Goal: Transaction & Acquisition: Purchase product/service

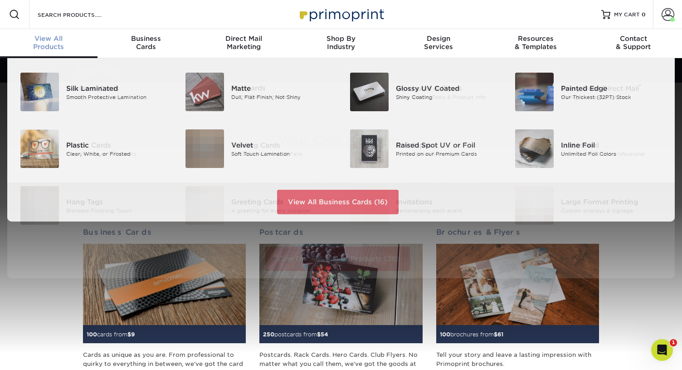
click at [45, 42] on span "View All" at bounding box center [49, 38] width 98 height 8
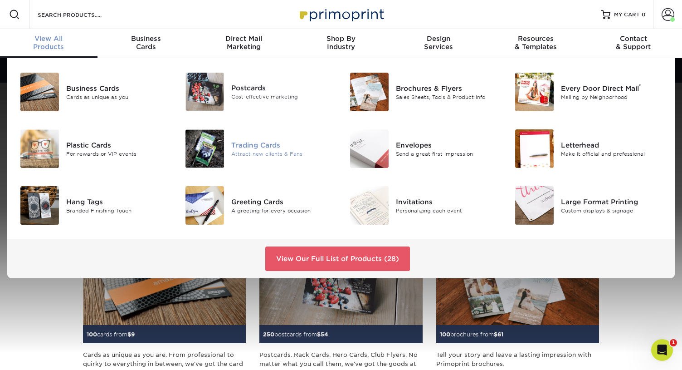
click at [256, 145] on div "Trading Cards" at bounding box center [282, 145] width 103 height 10
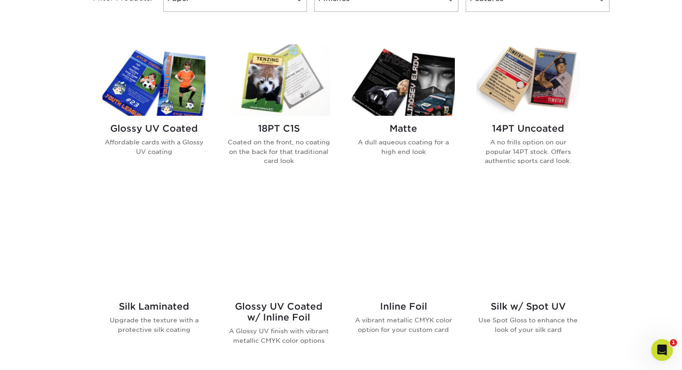
scroll to position [468, 0]
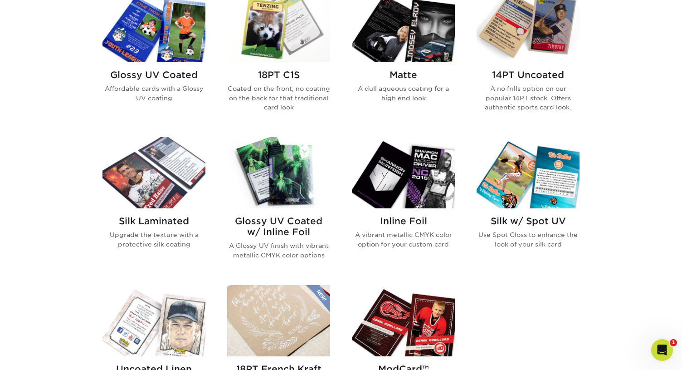
click at [141, 76] on h2 "Glossy UV Coated" at bounding box center [154, 74] width 103 height 11
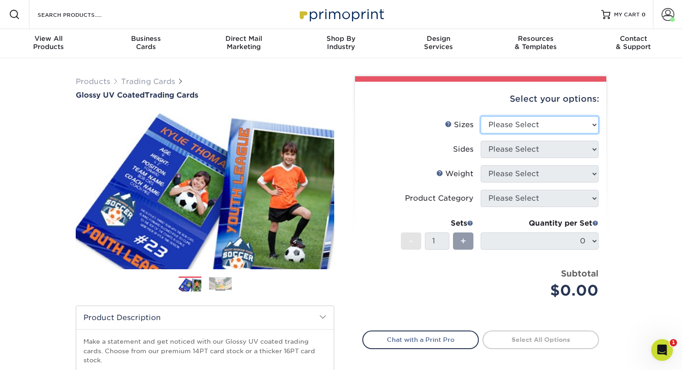
click at [505, 125] on select "Please Select 2.5" x 3.5"" at bounding box center [540, 124] width 118 height 17
select select "2.50x3.50"
click at [481, 116] on select "Please Select 2.5" x 3.5"" at bounding box center [540, 124] width 118 height 17
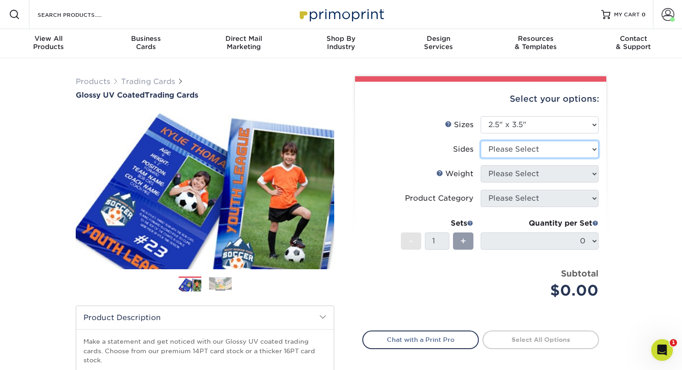
click at [529, 150] on select "Please Select Print Both Sides Print Front Only" at bounding box center [540, 149] width 118 height 17
click at [498, 154] on select "Please Select Print Both Sides Print Front Only" at bounding box center [540, 149] width 118 height 17
select select "13abbda7-1d64-4f25-8bb2-c179b224825d"
click at [481, 141] on select "Please Select Print Both Sides Print Front Only" at bounding box center [540, 149] width 118 height 17
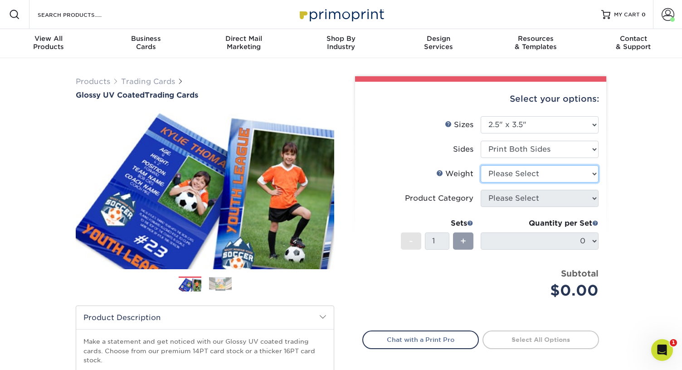
click at [495, 168] on select "Please Select 16PT 14PT 18PT C1S" at bounding box center [540, 173] width 118 height 17
select select "16PT"
click at [481, 165] on select "Please Select 16PT 14PT 18PT C1S" at bounding box center [540, 173] width 118 height 17
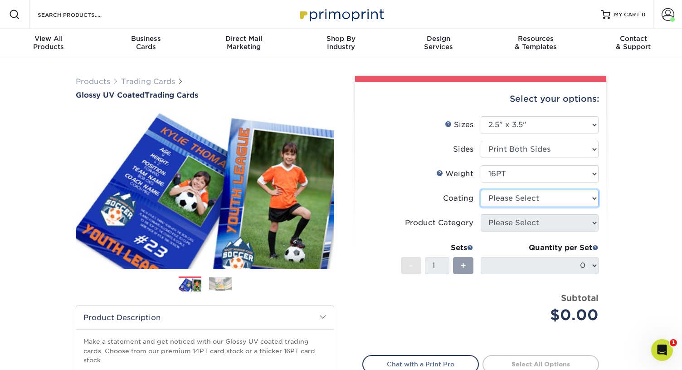
click at [505, 200] on select at bounding box center [540, 198] width 118 height 17
select select "ae367451-b2b8-45df-a344-0f05b6a12993"
click at [481, 190] on select at bounding box center [540, 198] width 118 height 17
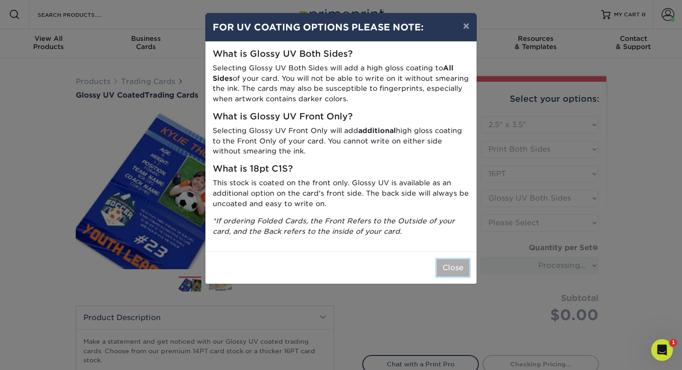
click at [441, 268] on button "Close" at bounding box center [453, 267] width 33 height 17
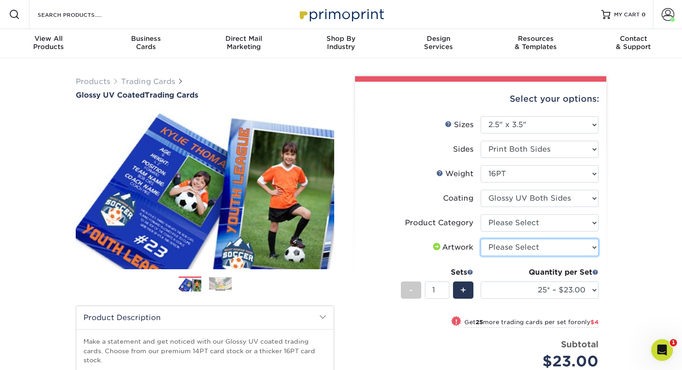
click at [525, 245] on select "Please Select I will upload files I need a design - $100" at bounding box center [540, 247] width 118 height 17
select select "upload"
click at [481, 239] on select "Please Select I will upload files I need a design - $100" at bounding box center [540, 247] width 118 height 17
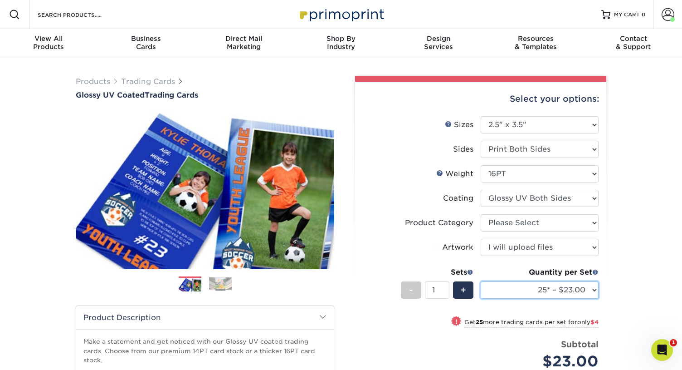
click at [535, 288] on select "25* – $23.00 50* – $27.00 75* – $33.00 100* – $37.00 250* – $47.00 500 – $58.00…" at bounding box center [540, 289] width 118 height 17
select select "50* – $27.00"
click at [481, 281] on select "25* – $23.00 50* – $27.00 75* – $33.00 100* – $37.00 250* – $47.00 500 – $58.00…" at bounding box center [540, 289] width 118 height 17
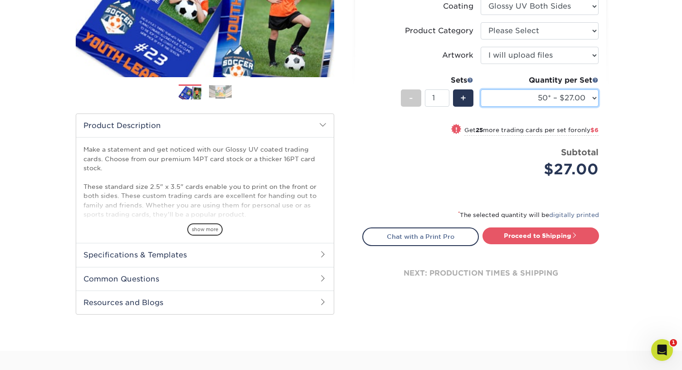
scroll to position [213, 0]
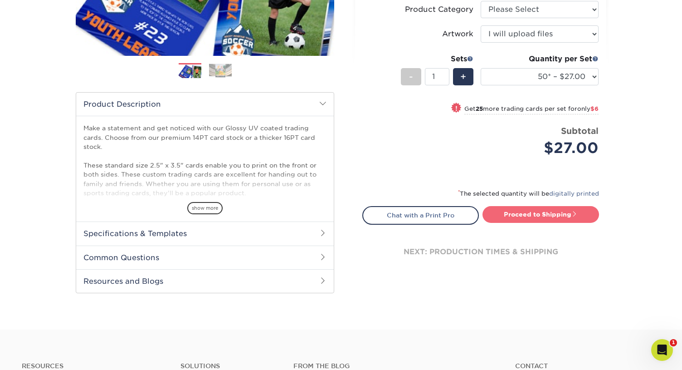
click at [519, 212] on link "Proceed to Shipping" at bounding box center [541, 214] width 117 height 16
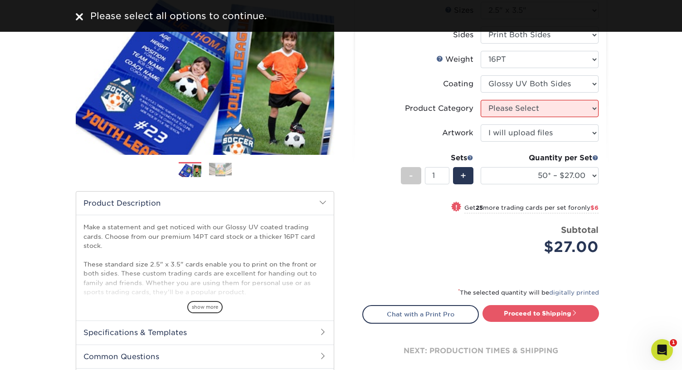
scroll to position [113, 0]
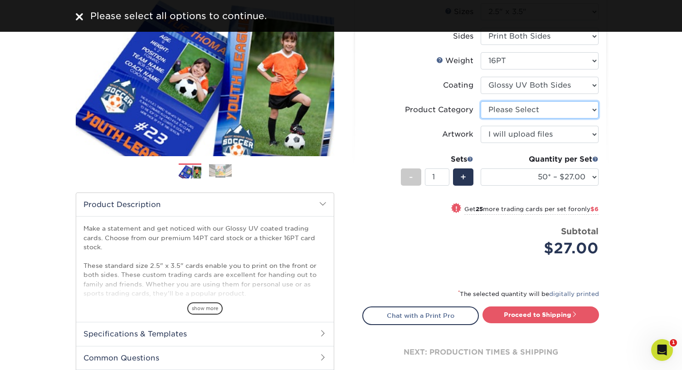
click at [481, 103] on select "Please Select Trading Cards" at bounding box center [540, 109] width 118 height 17
select select "c2f9bce9-36c2-409d-b101-c29d9d031e18"
click at [481, 101] on select "Please Select Trading Cards" at bounding box center [540, 109] width 118 height 17
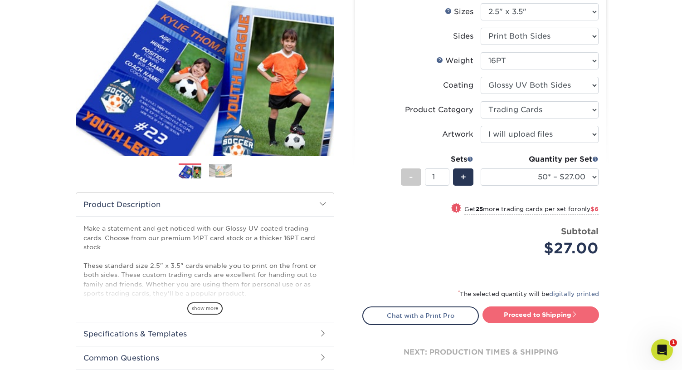
click at [517, 313] on link "Proceed to Shipping" at bounding box center [541, 314] width 117 height 16
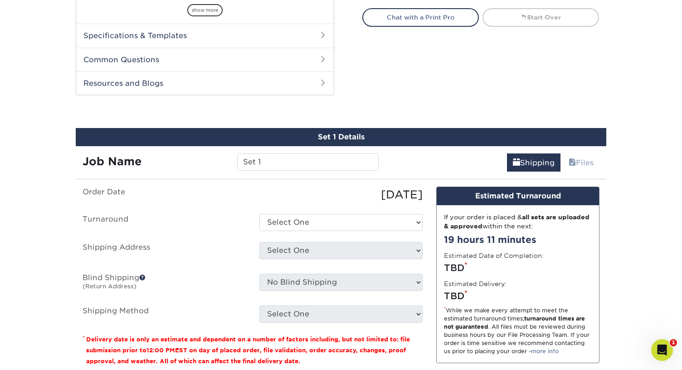
scroll to position [461, 0]
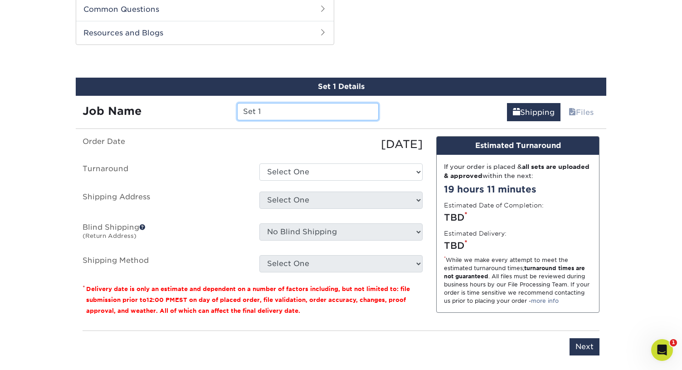
click at [255, 115] on input "Set 1" at bounding box center [307, 111] width 141 height 17
drag, startPoint x: 256, startPoint y: 113, endPoint x: 198, endPoint y: 112, distance: 58.1
click at [198, 112] on div "Job Name SetChristopher White 1" at bounding box center [231, 111] width 310 height 17
drag, startPoint x: 342, startPoint y: 114, endPoint x: 315, endPoint y: 114, distance: 26.8
click at [315, 114] on input "Christopher White 1" at bounding box center [307, 111] width 141 height 17
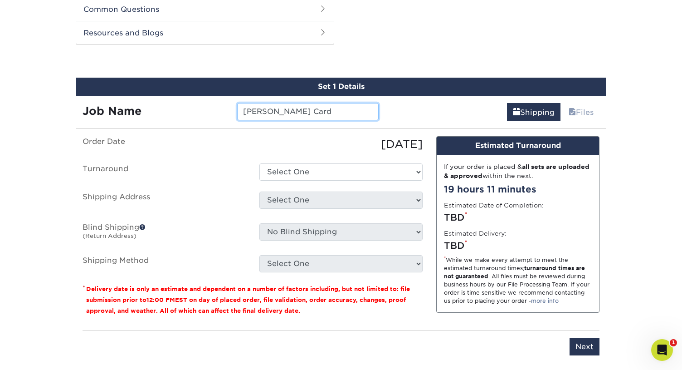
type input "Christopher White Card"
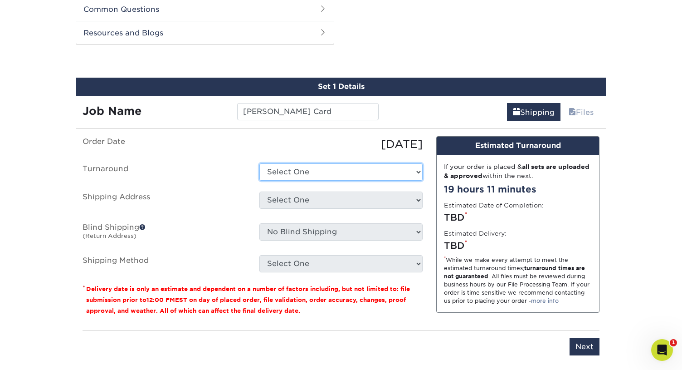
click at [289, 170] on select "Select One 2-4 Business Days 2 Day Next Business Day" at bounding box center [341, 171] width 163 height 17
select select "39596162-017c-462f-bc43-9f550c8c2591"
click at [260, 163] on select "Select One 2-4 Business Days 2 Day Next Business Day" at bounding box center [341, 171] width 163 height 17
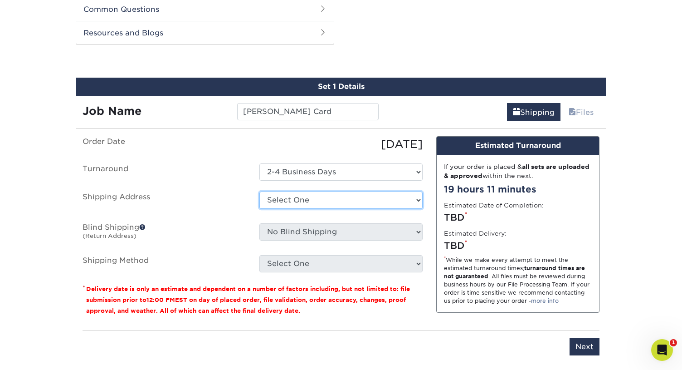
click at [301, 205] on select "Select One Alice's Card Ashley Lutz Becca's Baseball Card Blanche Castle Carol …" at bounding box center [341, 199] width 163 height 17
select select "newaddress"
click at [260, 191] on select "Select One Alice's Card Ashley Lutz Becca's Baseball Card Blanche Castle Carol …" at bounding box center [341, 199] width 163 height 17
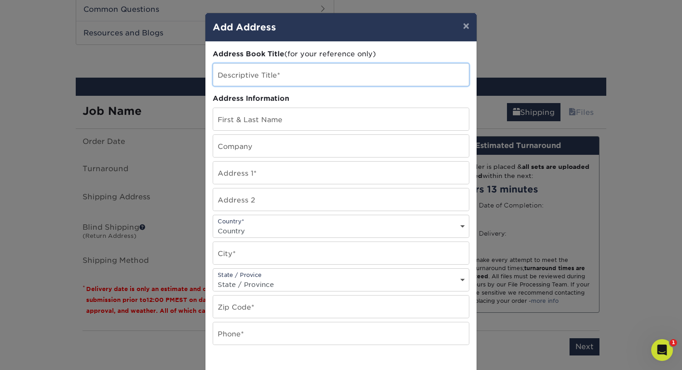
click at [229, 78] on input "text" at bounding box center [341, 75] width 256 height 22
type input "Christopher White Card 2024"
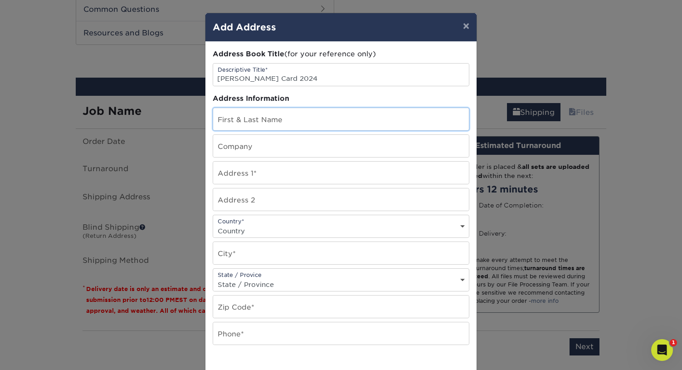
click at [269, 118] on input "text" at bounding box center [341, 119] width 256 height 22
type input "Christopher"
type input "w"
click at [310, 121] on input "Christopher" at bounding box center [341, 119] width 256 height 22
type input "Christopher White"
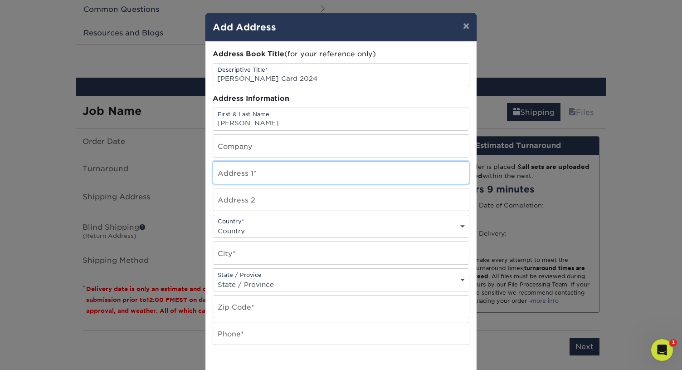
click at [240, 180] on input "text" at bounding box center [341, 173] width 256 height 22
type input "9 Creek Ridge"
click at [235, 229] on select "Country United States Canada ----------------------------- Afghanistan Albania …" at bounding box center [341, 230] width 256 height 13
select select "US"
click at [213, 224] on select "Country United States Canada ----------------------------- Afghanistan Albania …" at bounding box center [341, 230] width 256 height 13
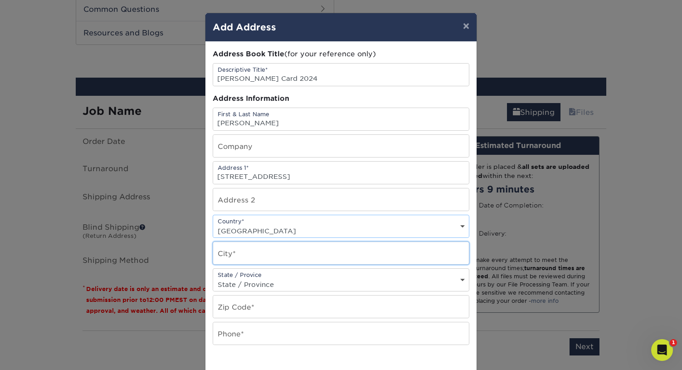
click at [233, 250] on input "text" at bounding box center [341, 253] width 256 height 22
type input "Pittsford"
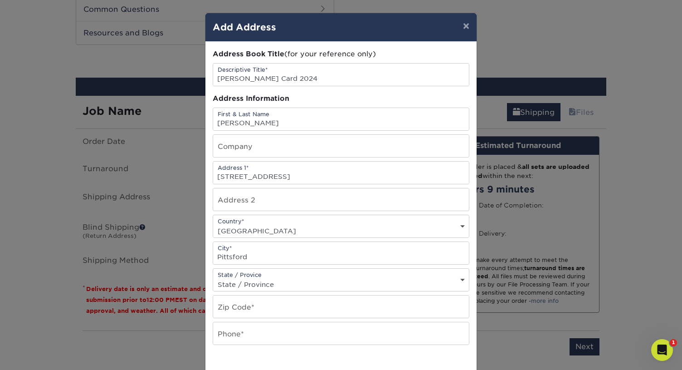
click at [246, 285] on select "State / Province Alabama Alaska Arizona Arkansas California Colorado Connecticu…" at bounding box center [341, 284] width 256 height 13
select select "NY"
click at [213, 278] on select "State / Province Alabama Alaska Arizona Arkansas California Colorado Connecticu…" at bounding box center [341, 284] width 256 height 13
click at [234, 306] on input "text" at bounding box center [341, 306] width 256 height 22
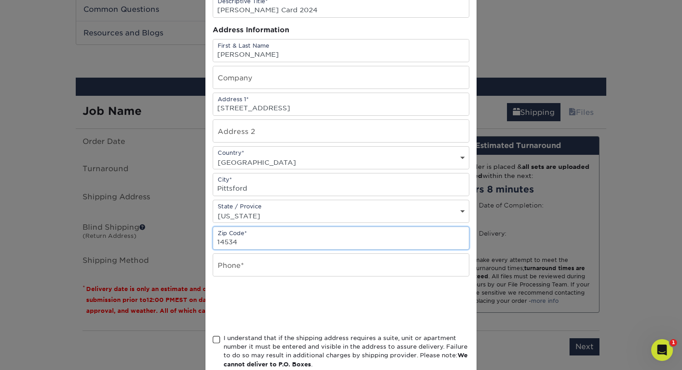
scroll to position [83, 0]
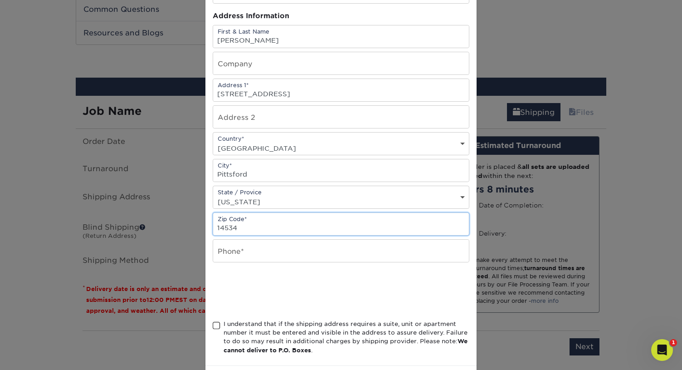
type input "14534"
click at [248, 251] on input "text" at bounding box center [341, 251] width 256 height 22
type input "617-852-8550"
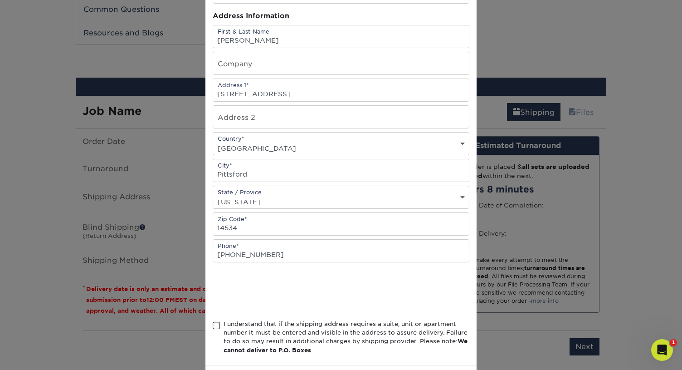
click at [216, 326] on span at bounding box center [217, 325] width 8 height 9
click at [0, 0] on input "I understand that if the shipping address requires a suite, unit or apartment n…" at bounding box center [0, 0] width 0 height 0
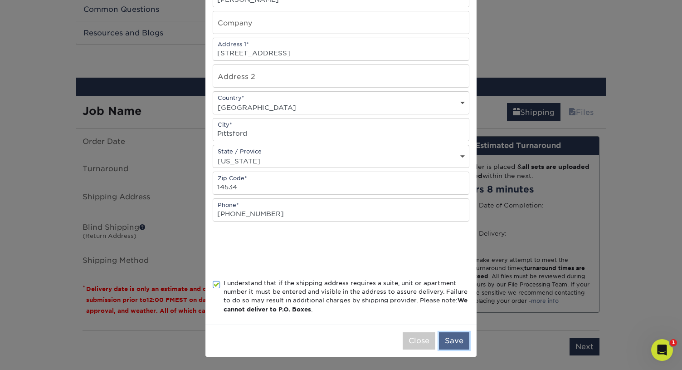
click at [458, 338] on button "Save" at bounding box center [454, 340] width 30 height 17
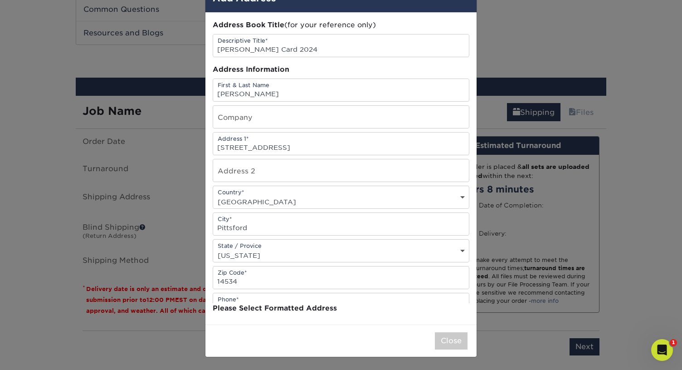
scroll to position [0, 0]
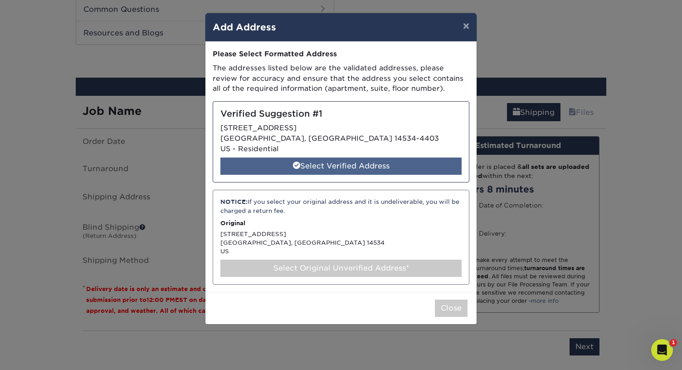
click at [307, 168] on div "Select Verified Address" at bounding box center [340, 165] width 241 height 17
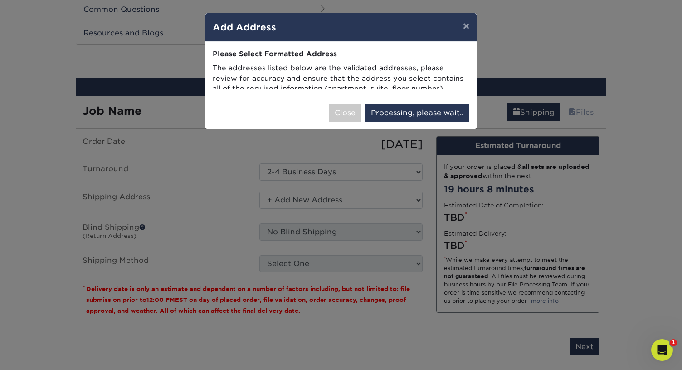
select select "285840"
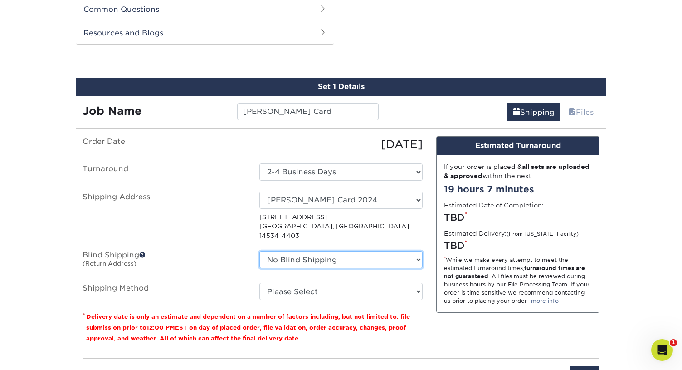
click at [287, 251] on select "No Blind Shipping Alice's Card Ashley Lutz Becca's Baseball Card Blanche Castle…" at bounding box center [341, 259] width 163 height 17
select select "280030"
click at [260, 251] on select "No Blind Shipping Alice's Card Ashley Lutz Becca's Baseball Card Blanche Castle…" at bounding box center [341, 259] width 163 height 17
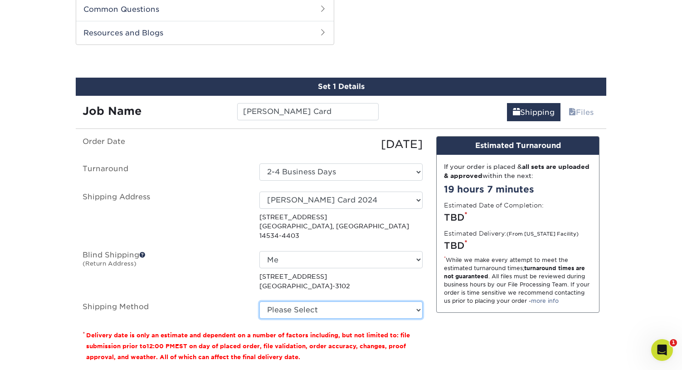
click at [290, 301] on select "Please Select Ground Shipping (+$23.28) 3 Day Shipping Service (+$29.99) 2 Day …" at bounding box center [341, 309] width 163 height 17
select select "03"
click at [260, 301] on select "Please Select Ground Shipping (+$23.28) 3 Day Shipping Service (+$29.99) 2 Day …" at bounding box center [341, 309] width 163 height 17
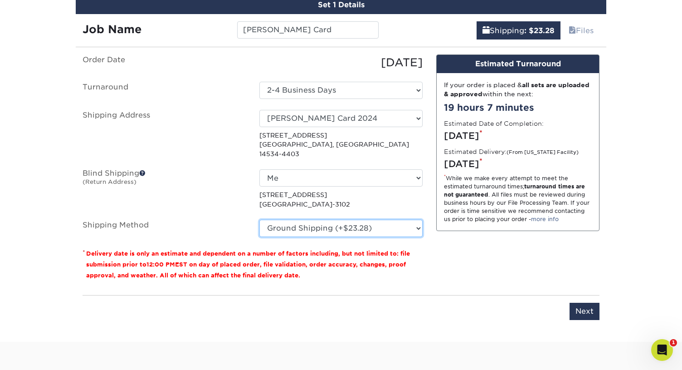
scroll to position [534, 0]
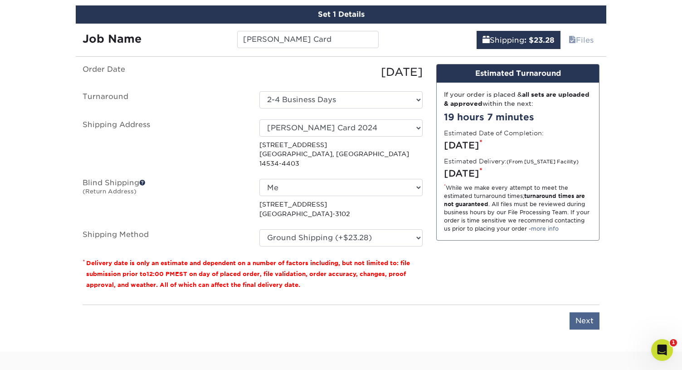
click at [581, 312] on input "Next" at bounding box center [585, 320] width 30 height 17
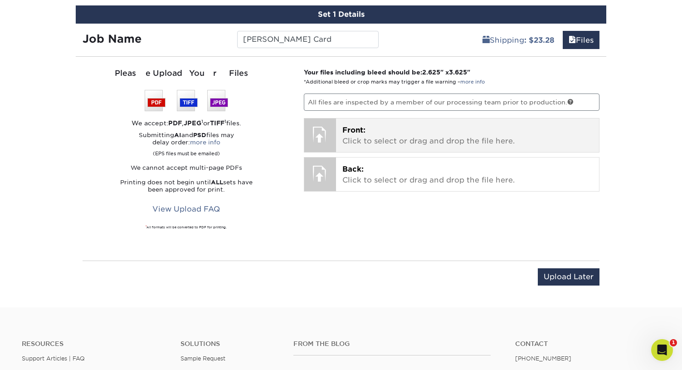
click at [371, 135] on p "Front: Click to select or drag and drop the file here." at bounding box center [468, 136] width 251 height 22
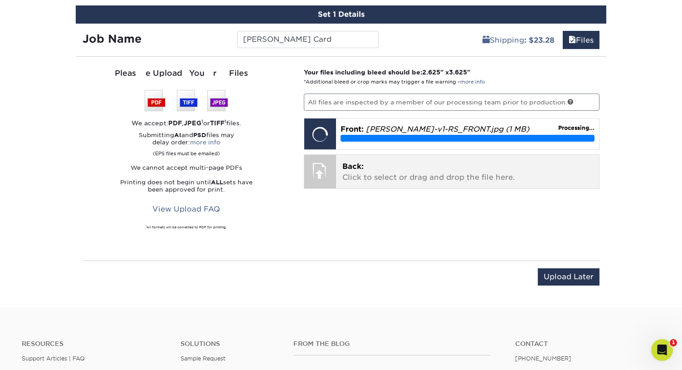
click at [353, 162] on span "Back:" at bounding box center [353, 166] width 21 height 9
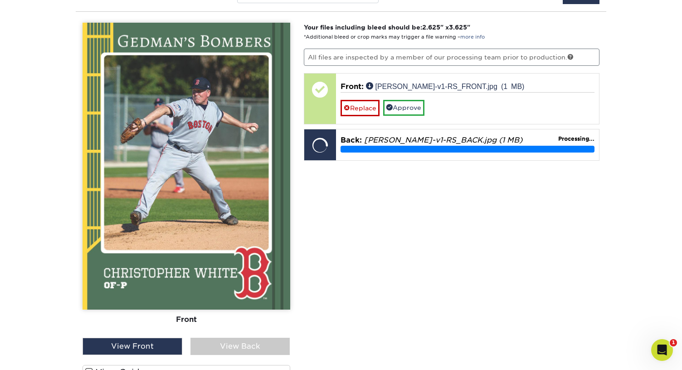
scroll to position [580, 0]
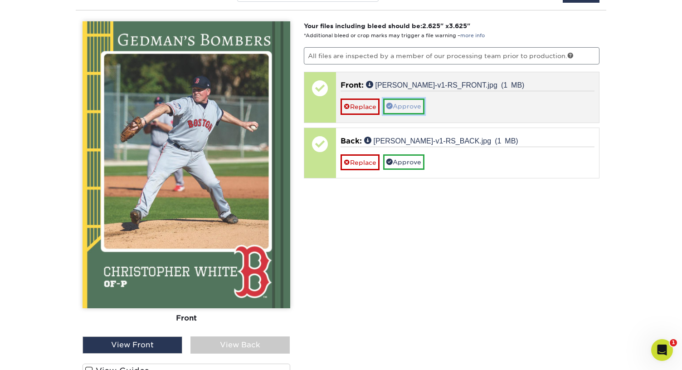
click at [407, 104] on link "Approve" at bounding box center [403, 105] width 41 height 15
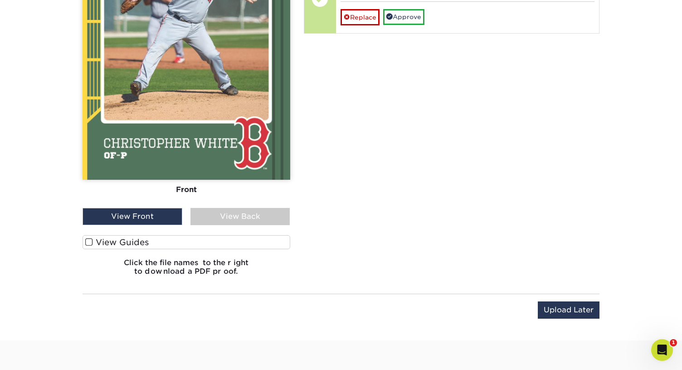
click at [86, 242] on span at bounding box center [89, 242] width 8 height 9
click at [0, 0] on input "View Guides" at bounding box center [0, 0] width 0 height 0
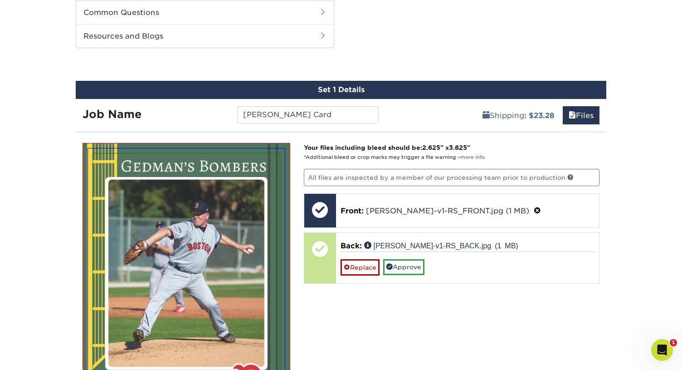
scroll to position [458, 0]
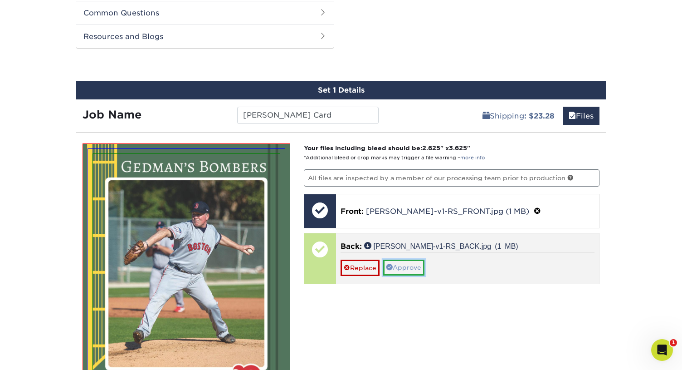
click at [412, 261] on link "Approve" at bounding box center [403, 267] width 41 height 15
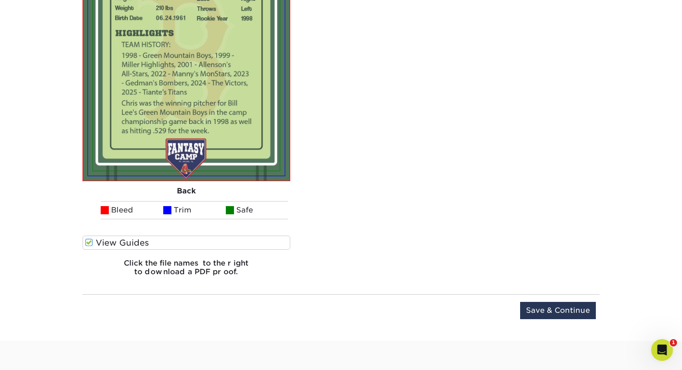
scroll to position [1044, 0]
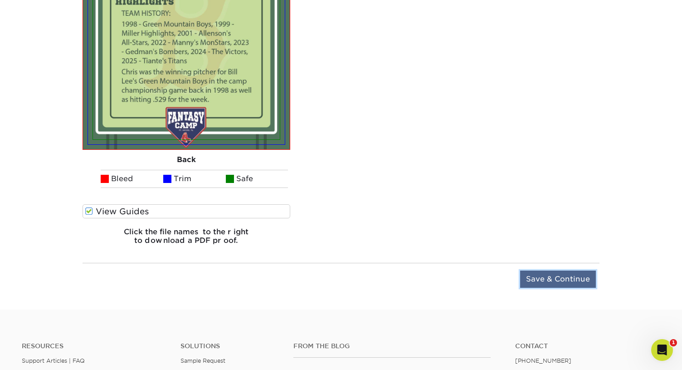
click at [563, 276] on input "Save & Continue" at bounding box center [558, 278] width 76 height 17
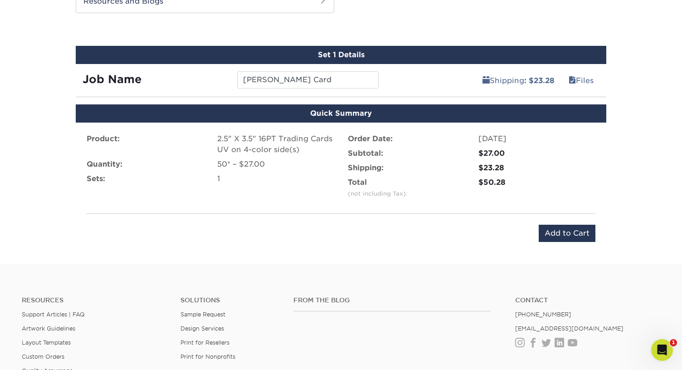
scroll to position [492, 0]
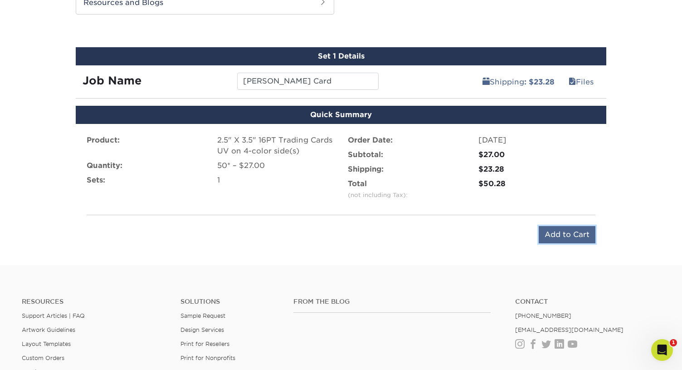
click at [563, 233] on input "Add to Cart" at bounding box center [567, 234] width 57 height 17
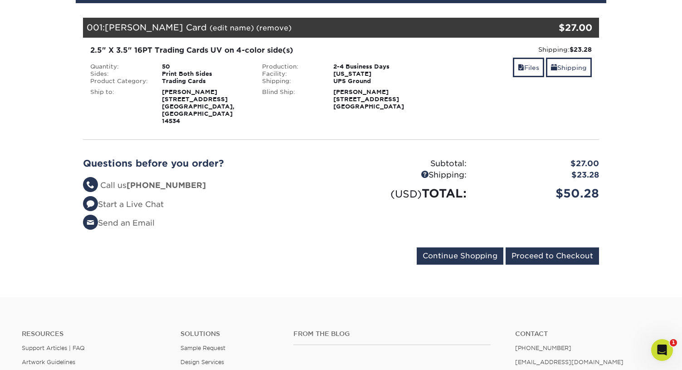
scroll to position [120, 0]
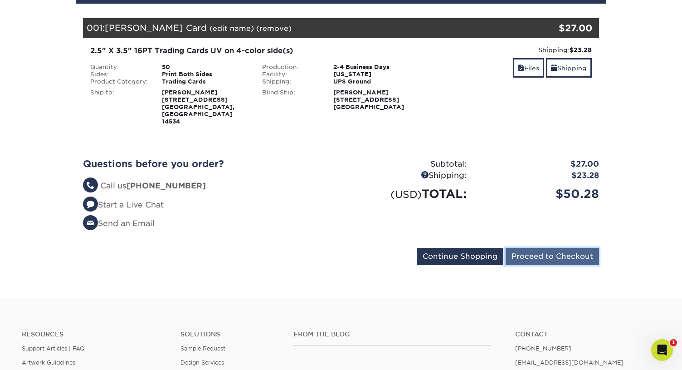
click at [541, 248] on input "Proceed to Checkout" at bounding box center [552, 256] width 93 height 17
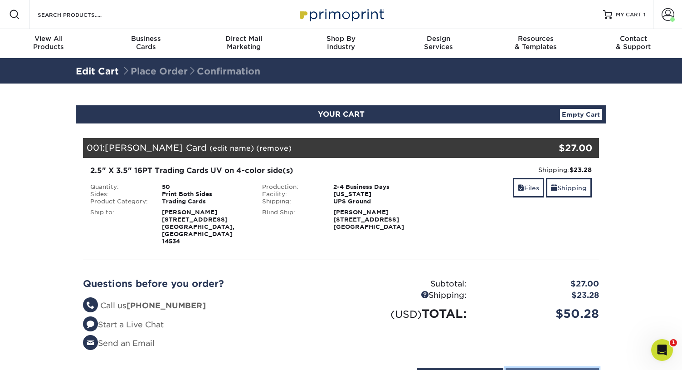
click at [543, 367] on input "Proceed to Checkout" at bounding box center [552, 375] width 93 height 17
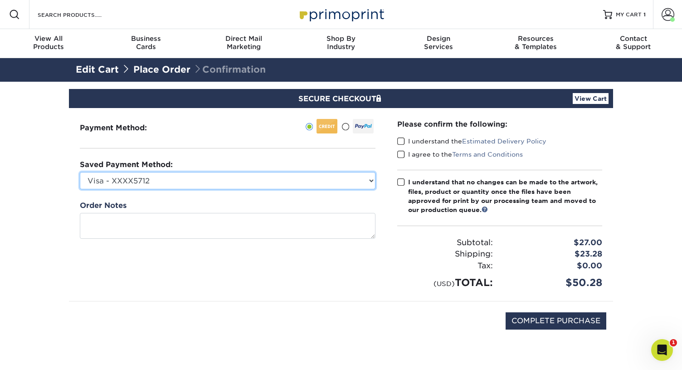
click at [274, 175] on select "Visa - XXXX5712 Visa - XXXX8386 Visa - XXXX2692 Visa - XXXX6634 New Credit Card" at bounding box center [228, 180] width 296 height 17
select select "74043"
click at [80, 172] on select "Visa - XXXX5712 Visa - XXXX8386 Visa - XXXX2692 Visa - XXXX6634 New Credit Card" at bounding box center [228, 180] width 296 height 17
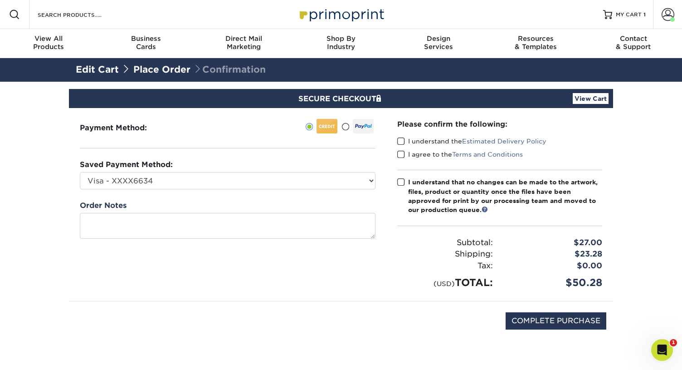
click at [402, 139] on span at bounding box center [401, 141] width 8 height 9
click at [0, 0] on input "I understand the Estimated Delivery Policy" at bounding box center [0, 0] width 0 height 0
click at [402, 150] on span at bounding box center [401, 154] width 8 height 9
click at [0, 0] on input "I agree to the Terms and Conditions" at bounding box center [0, 0] width 0 height 0
click at [399, 183] on span at bounding box center [401, 182] width 8 height 9
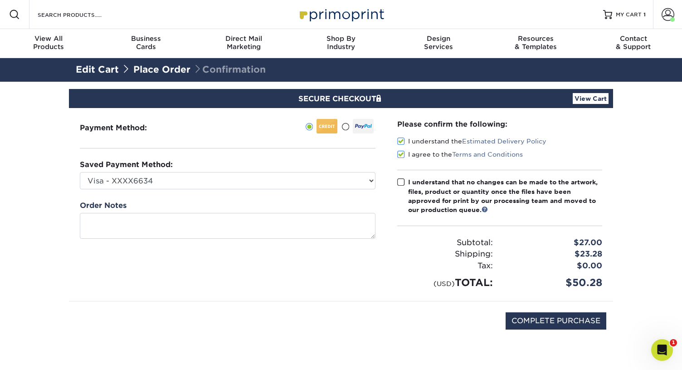
click at [0, 0] on input "I understand that no changes can be made to the artwork, files, product or quan…" at bounding box center [0, 0] width 0 height 0
click at [537, 315] on input "COMPLETE PURCHASE" at bounding box center [556, 320] width 101 height 17
type input "PROCESSING, PLEASE WAIT..."
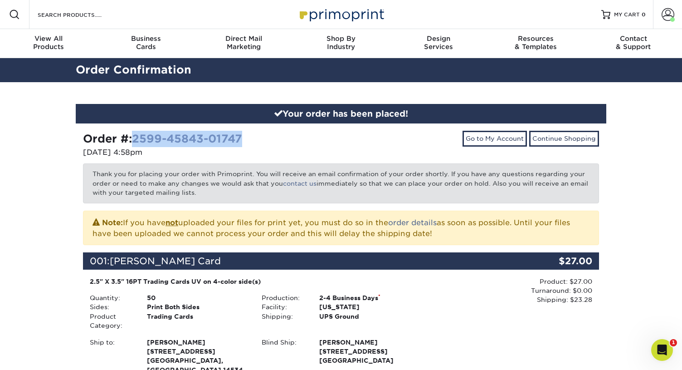
drag, startPoint x: 251, startPoint y: 136, endPoint x: 138, endPoint y: 135, distance: 113.0
click at [138, 135] on div "Order #: 2599-45843-01747" at bounding box center [208, 139] width 251 height 16
copy link "2599-45843-01747"
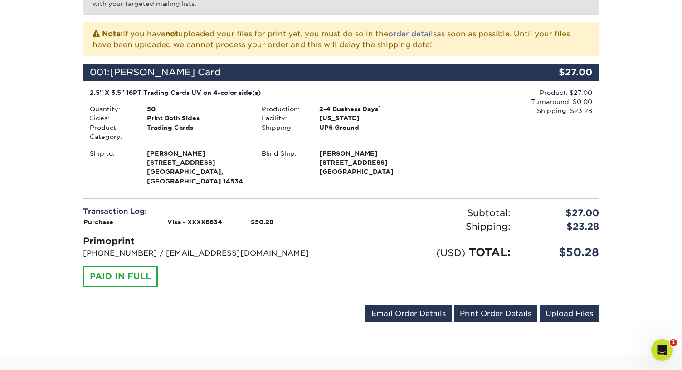
scroll to position [187, 0]
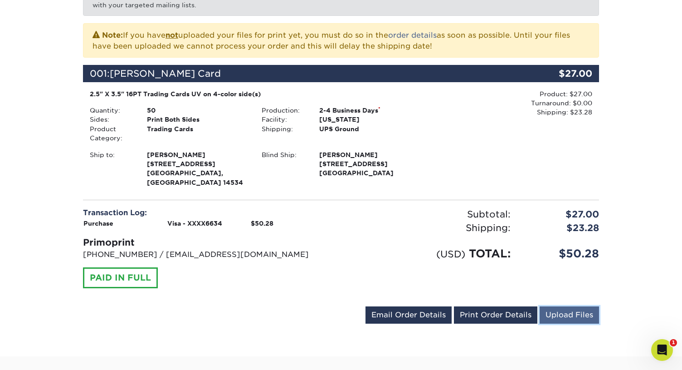
click at [554, 306] on link "Upload Files" at bounding box center [569, 314] width 59 height 17
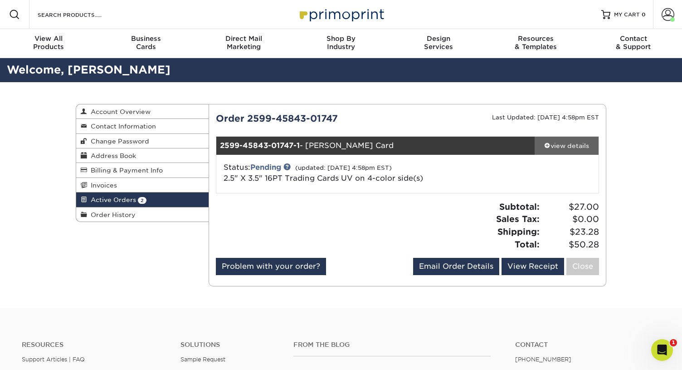
click at [567, 147] on div "view details" at bounding box center [567, 145] width 64 height 9
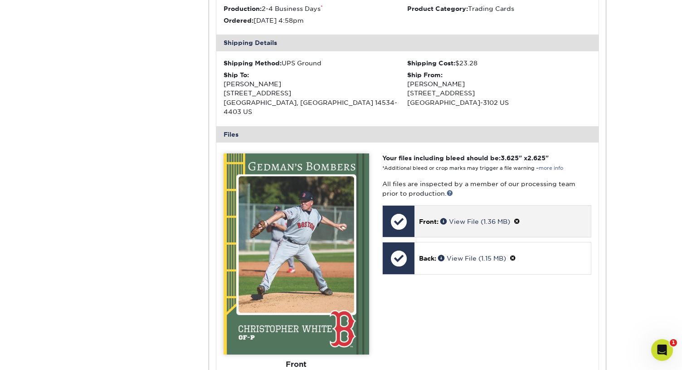
scroll to position [253, 0]
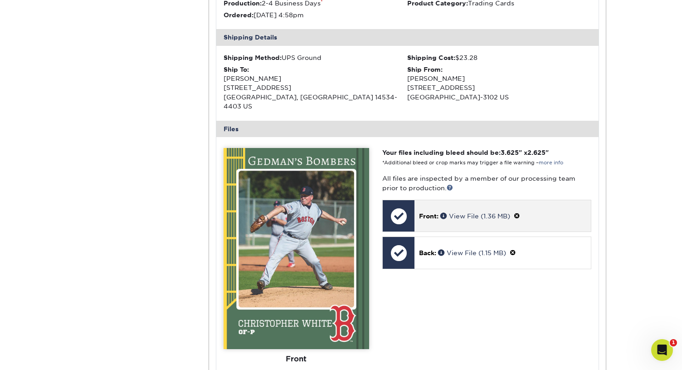
click at [401, 211] on div at bounding box center [399, 216] width 32 height 32
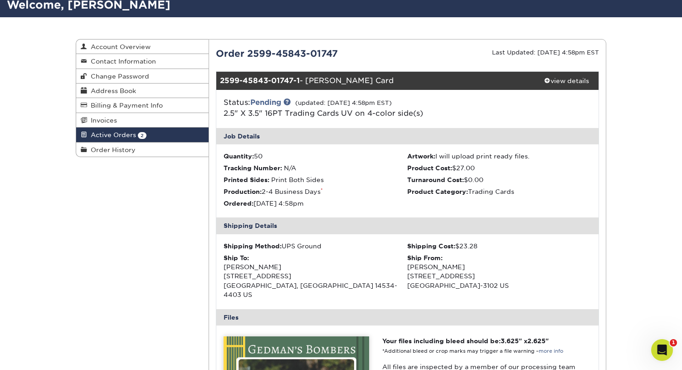
scroll to position [0, 0]
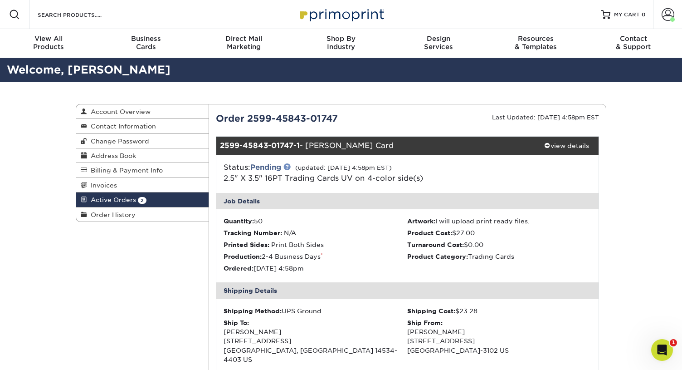
click at [291, 168] on link at bounding box center [287, 166] width 7 height 7
click at [112, 198] on span "Active Orders" at bounding box center [111, 199] width 49 height 7
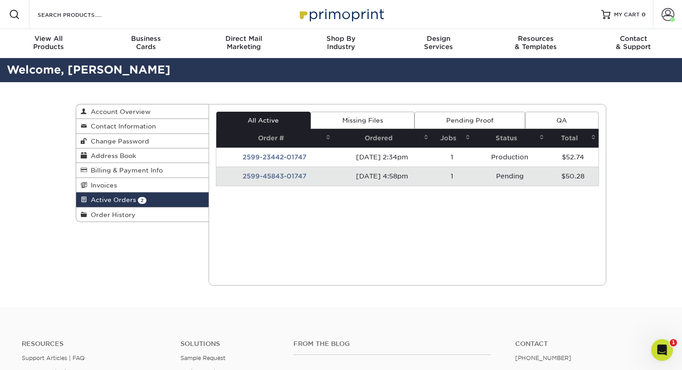
click at [277, 175] on td "2599-45843-01747" at bounding box center [274, 176] width 117 height 19
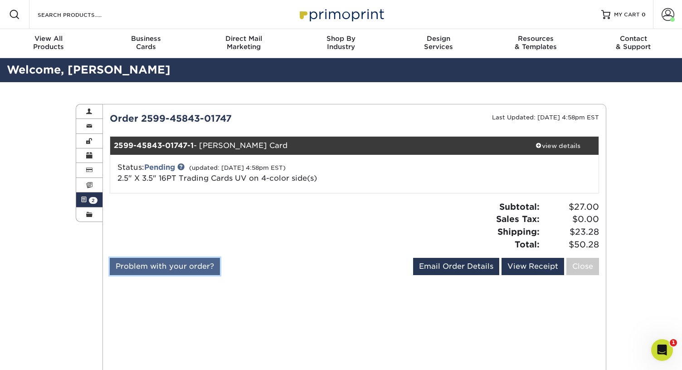
click at [186, 273] on link "Problem with your order?" at bounding box center [165, 266] width 110 height 17
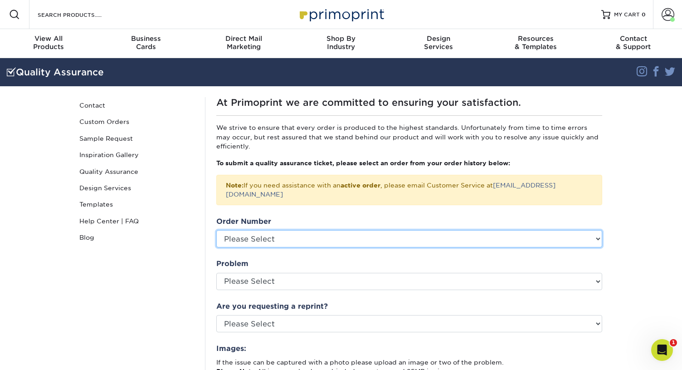
click at [307, 232] on select "Please Select 25614-104194-01747 25510-100896-01747 2545-92127-01747 2542-11074…" at bounding box center [409, 238] width 386 height 17
click at [221, 236] on select "Please Select 25614-104194-01747 25510-100896-01747 2545-92127-01747 2542-11074…" at bounding box center [409, 238] width 386 height 17
click at [364, 230] on select "Please Select 25614-104194-01747 25510-100896-01747 2545-92127-01747 2542-11074…" at bounding box center [409, 238] width 386 height 17
click at [216, 230] on select "Please Select 25614-104194-01747 25510-100896-01747 2545-92127-01747 2542-11074…" at bounding box center [409, 238] width 386 height 17
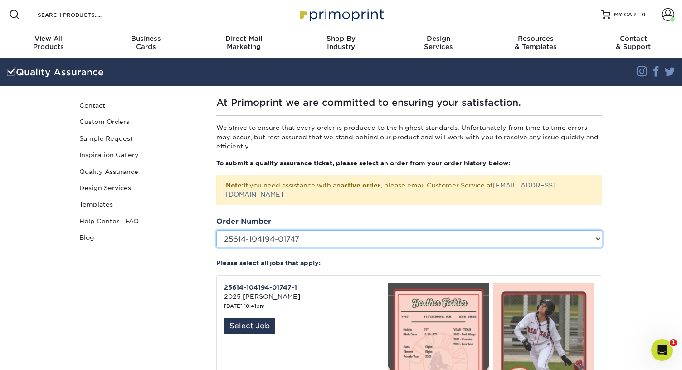
click at [312, 230] on select "Please Select 25614-104194-01747 25510-100896-01747 2545-92127-01747 2542-11074…" at bounding box center [409, 238] width 386 height 17
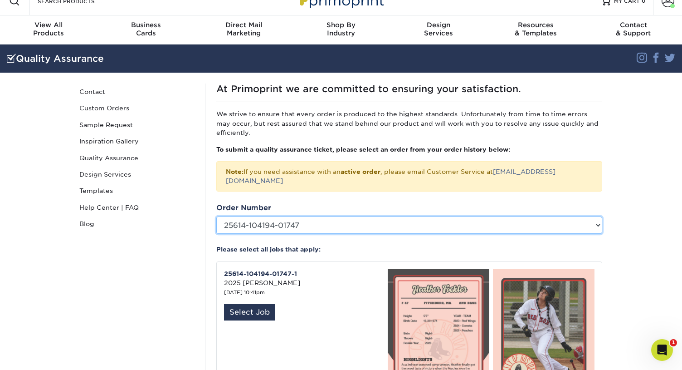
scroll to position [18, 0]
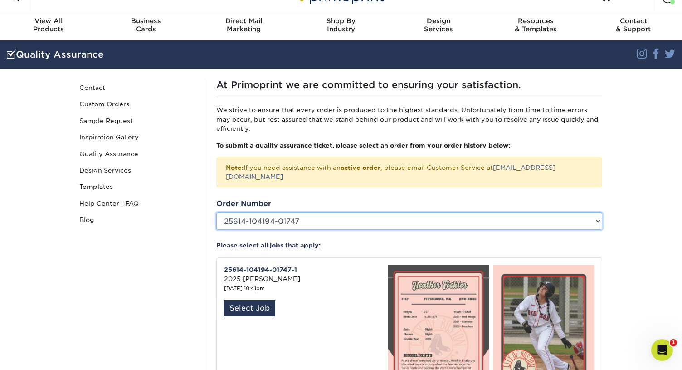
click at [333, 217] on select "Please Select 25614-104194-01747 25510-100896-01747 2545-92127-01747 2542-11074…" at bounding box center [409, 220] width 386 height 17
click at [216, 212] on select "Please Select 25614-104194-01747 25510-100896-01747 2545-92127-01747 2542-11074…" at bounding box center [409, 220] width 386 height 17
click at [297, 212] on select "Please Select 25614-104194-01747 25510-100896-01747 2545-92127-01747 2542-11074…" at bounding box center [409, 220] width 386 height 17
select select "-1"
click at [216, 212] on select "Please Select 25614-104194-01747 25510-100896-01747 2545-92127-01747 2542-11074…" at bounding box center [409, 220] width 386 height 17
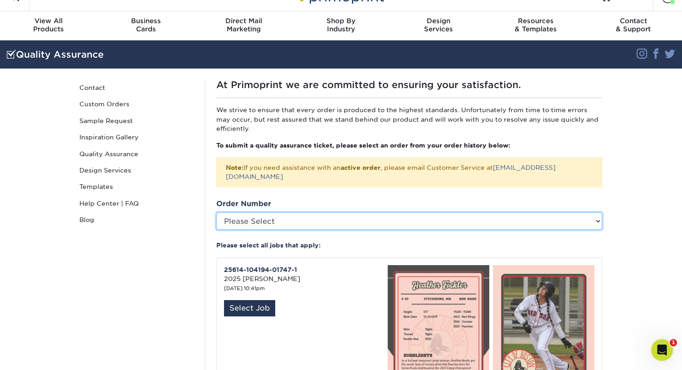
click at [385, 212] on select "Please Select 25614-104194-01747 25510-100896-01747 2545-92127-01747 2542-11074…" at bounding box center [409, 220] width 386 height 17
click at [343, 213] on select "Please Select 25614-104194-01747 25510-100896-01747 2545-92127-01747 2542-11074…" at bounding box center [409, 220] width 386 height 17
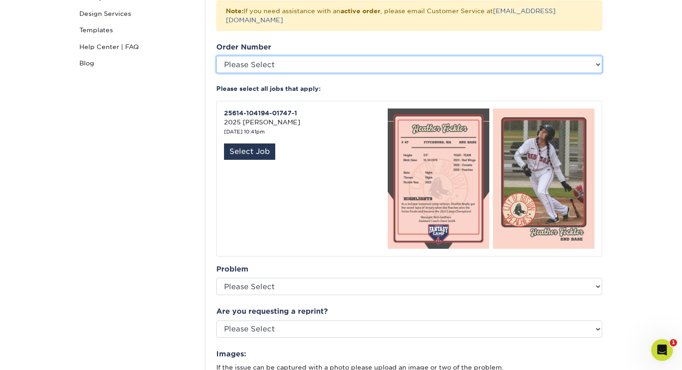
scroll to position [177, 0]
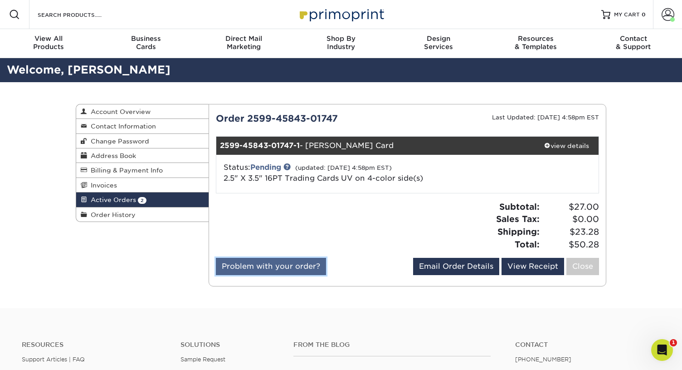
click at [270, 265] on link "Problem with your order?" at bounding box center [271, 266] width 110 height 17
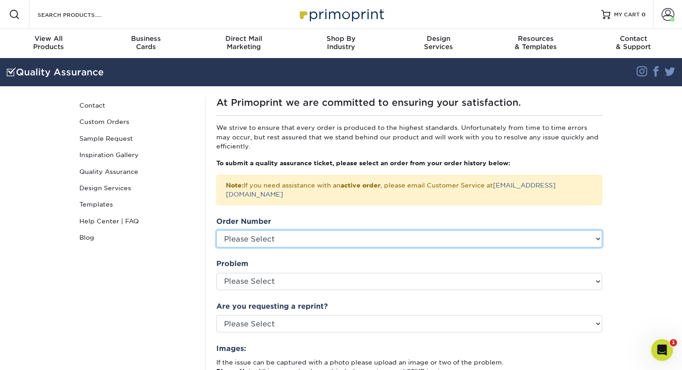
click at [264, 230] on select "Please Select 25614-104194-01747 25510-100896-01747 2545-92127-01747 2542-11074…" at bounding box center [409, 238] width 386 height 17
click at [284, 230] on select "Please Select 25614-104194-01747 25510-100896-01747 2545-92127-01747 2542-11074…" at bounding box center [409, 238] width 386 height 17
click at [216, 230] on select "Please Select 25614-104194-01747 25510-100896-01747 2545-92127-01747 2542-11074…" at bounding box center [409, 238] width 386 height 17
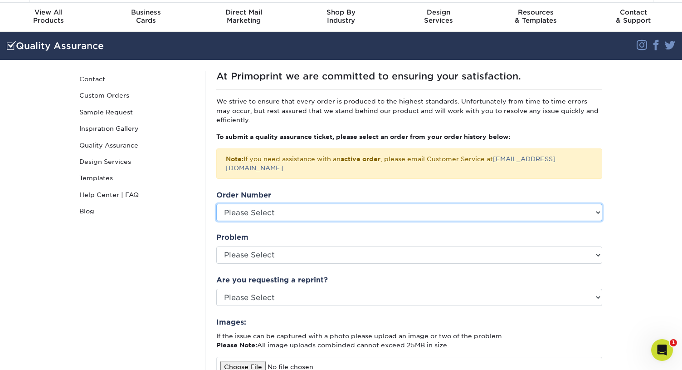
scroll to position [22, 0]
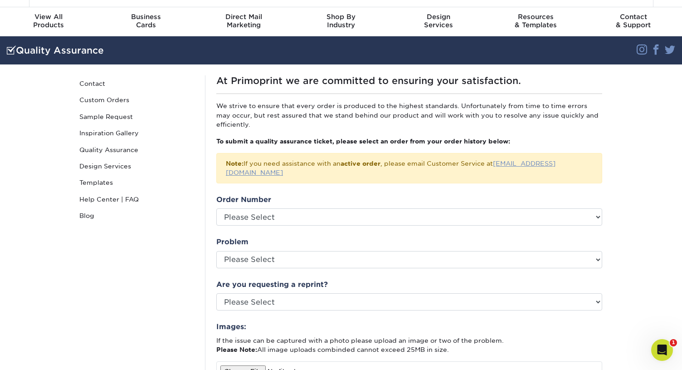
click at [509, 163] on link "[EMAIL_ADDRESS][DOMAIN_NAME]" at bounding box center [391, 168] width 330 height 16
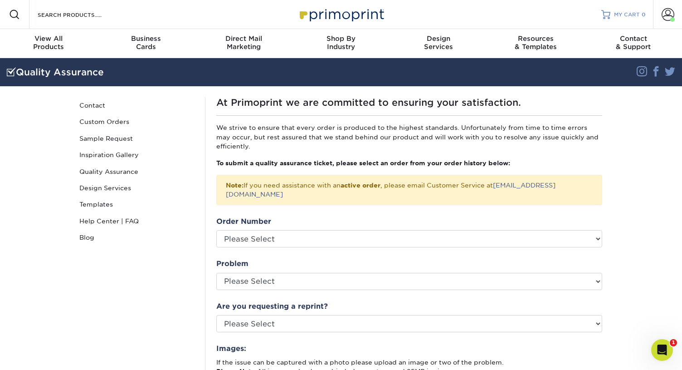
click at [633, 16] on span "MY CART" at bounding box center [627, 15] width 26 height 8
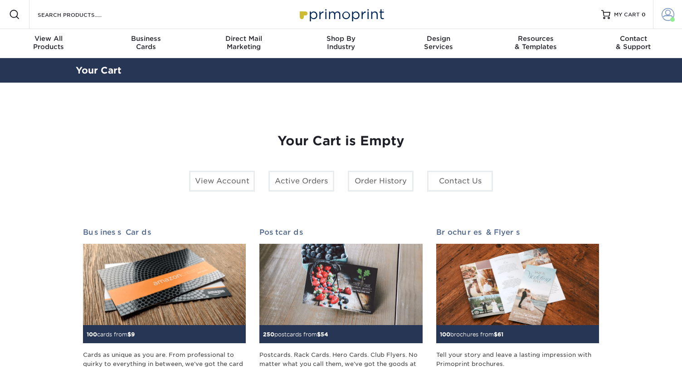
click at [668, 14] on span at bounding box center [668, 14] width 13 height 13
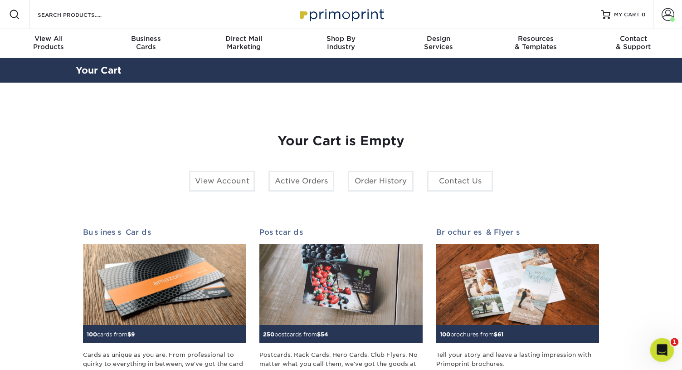
click at [661, 353] on icon "Open Intercom Messenger" at bounding box center [661, 348] width 15 height 15
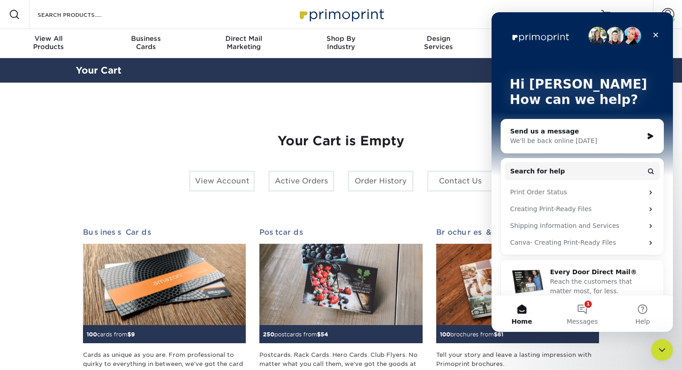
click at [522, 131] on div "Send us a message" at bounding box center [576, 132] width 133 height 10
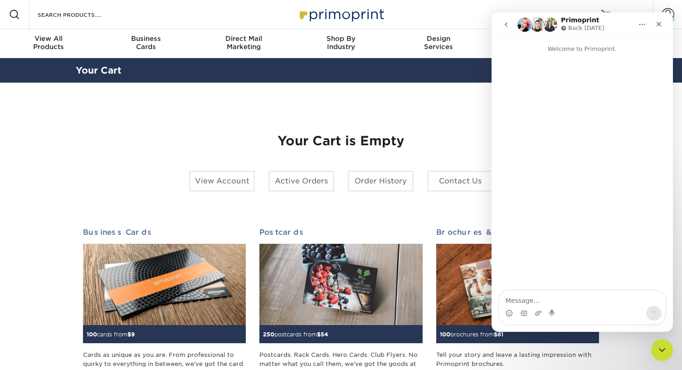
click at [552, 296] on textarea "Message…" at bounding box center [583, 297] width 166 height 15
type textarea "I'm having a small issue with order 2599-23442-01747"
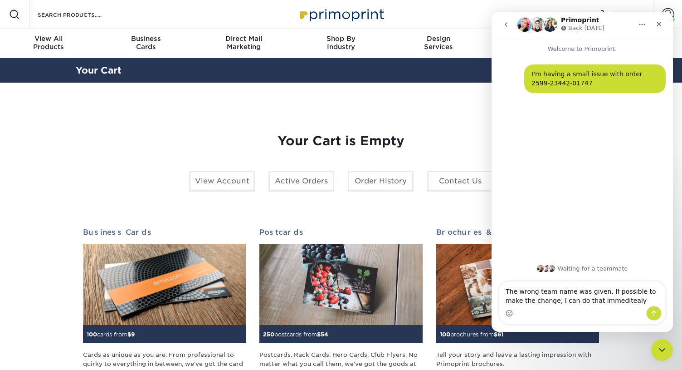
click at [602, 300] on textarea "The wrong team name was given. If possible to make the change, I can do that im…" at bounding box center [583, 293] width 166 height 24
drag, startPoint x: 624, startPoint y: 301, endPoint x: 580, endPoint y: 301, distance: 44.0
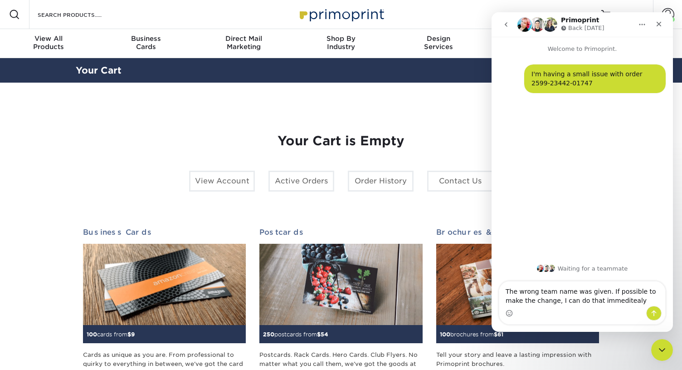
click at [580, 301] on textarea "The wrong team name was given. If possible to make the change, I can do that im…" at bounding box center [583, 293] width 166 height 24
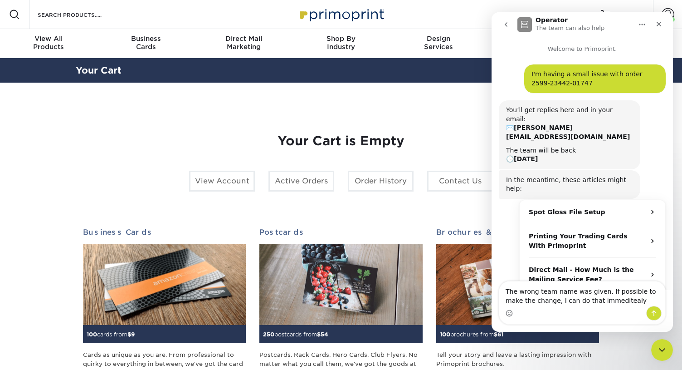
scroll to position [16, 0]
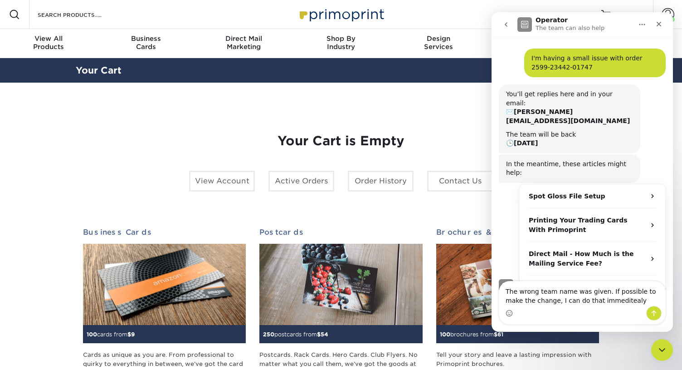
click at [600, 302] on textarea "The wrong team name was given. If possible to make the change, I can do that im…" at bounding box center [583, 293] width 166 height 24
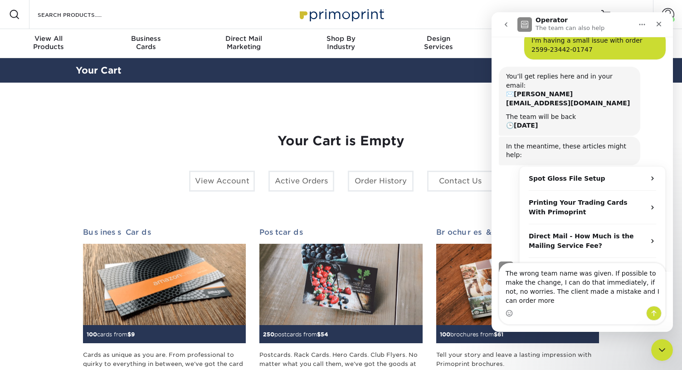
scroll to position [34, 0]
type textarea "The wrong team name was given. If possible to make the change, I can do that im…"
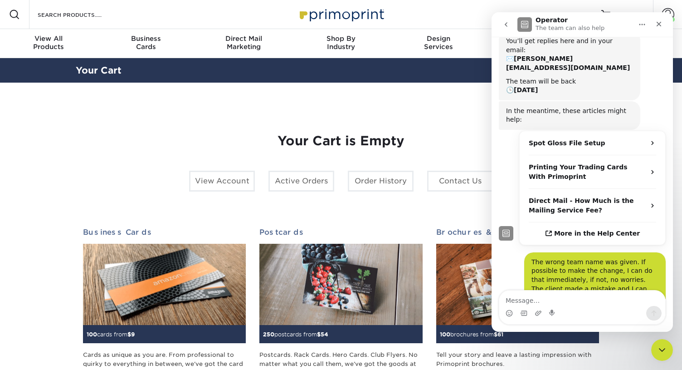
scroll to position [69, 0]
type textarea "appreciate anything you can do, no worries"
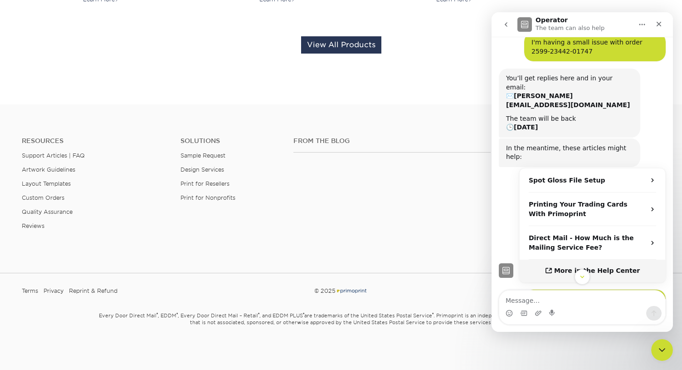
scroll to position [90, 0]
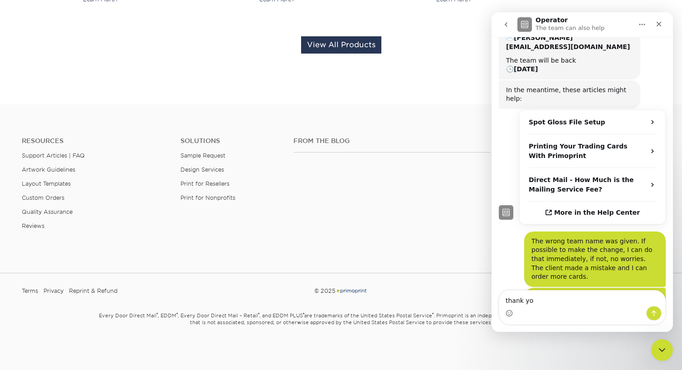
type textarea "thank you"
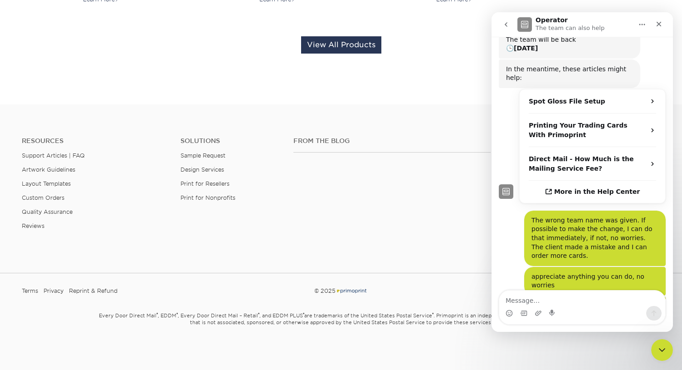
drag, startPoint x: 108, startPoint y: 290, endPoint x: 404, endPoint y: 3, distance: 412.6
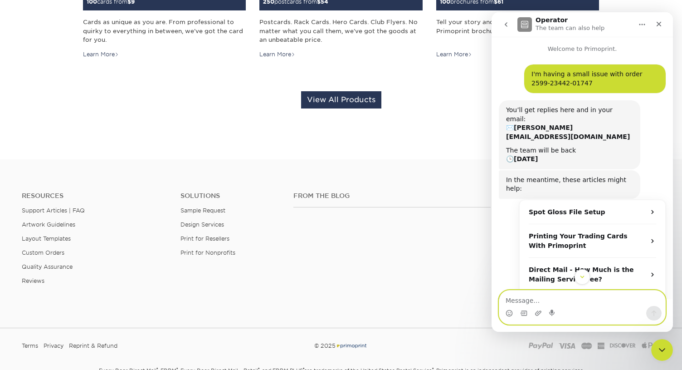
scroll to position [267, 0]
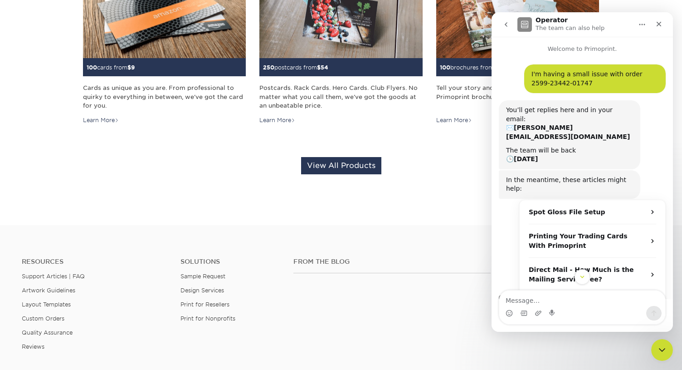
click at [534, 315] on div "Intercom messenger" at bounding box center [583, 313] width 166 height 15
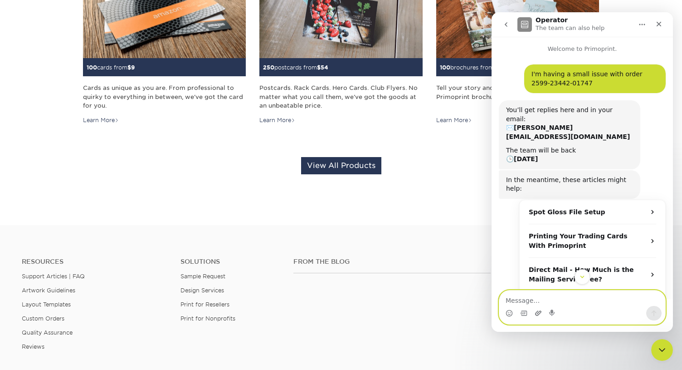
click at [542, 313] on icon "Upload attachment" at bounding box center [538, 312] width 7 height 7
click at [540, 313] on icon "Upload attachment" at bounding box center [538, 312] width 6 height 5
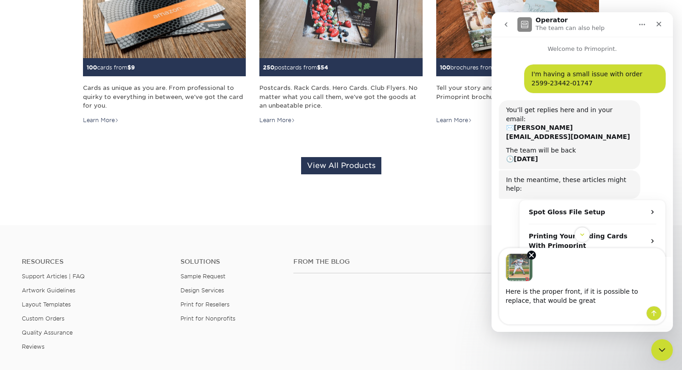
type textarea "Here is the proper front, if it is possible to replace, that would be great."
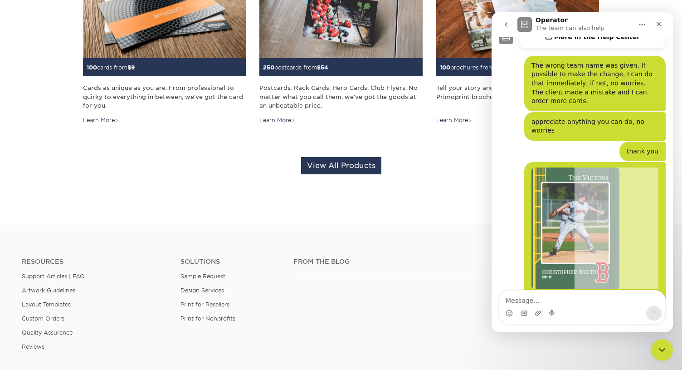
scroll to position [266, 0]
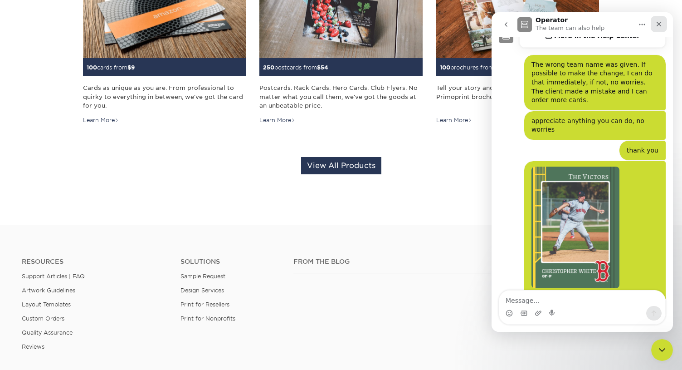
click at [662, 30] on div "Close" at bounding box center [659, 24] width 16 height 16
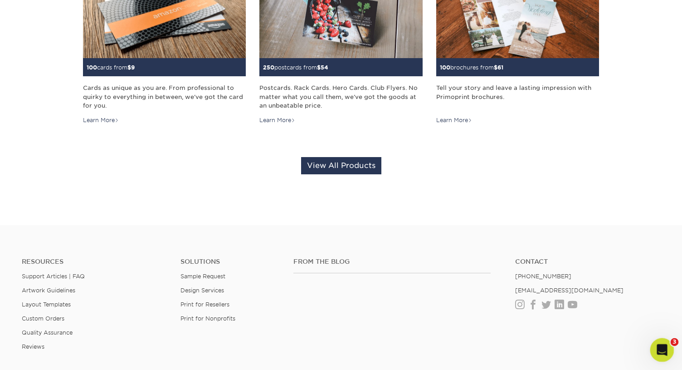
click at [663, 352] on icon "Open Intercom Messenger" at bounding box center [661, 348] width 15 height 15
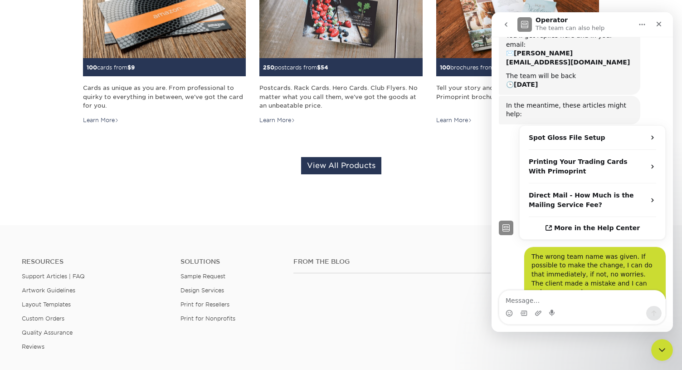
scroll to position [0, 0]
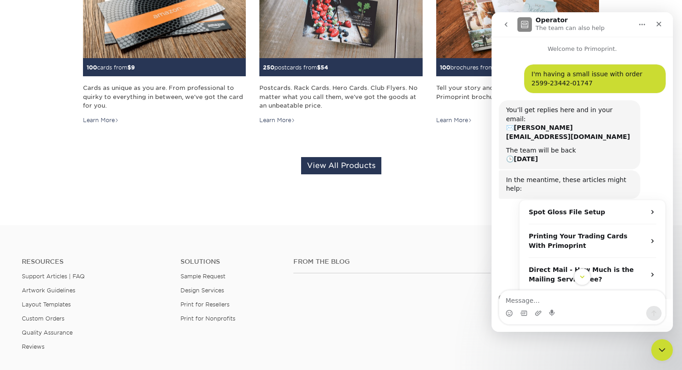
click at [578, 276] on icon "Scroll to bottom" at bounding box center [582, 277] width 8 height 8
click at [656, 25] on icon "Close" at bounding box center [659, 23] width 7 height 7
